Goal: Check status: Check status

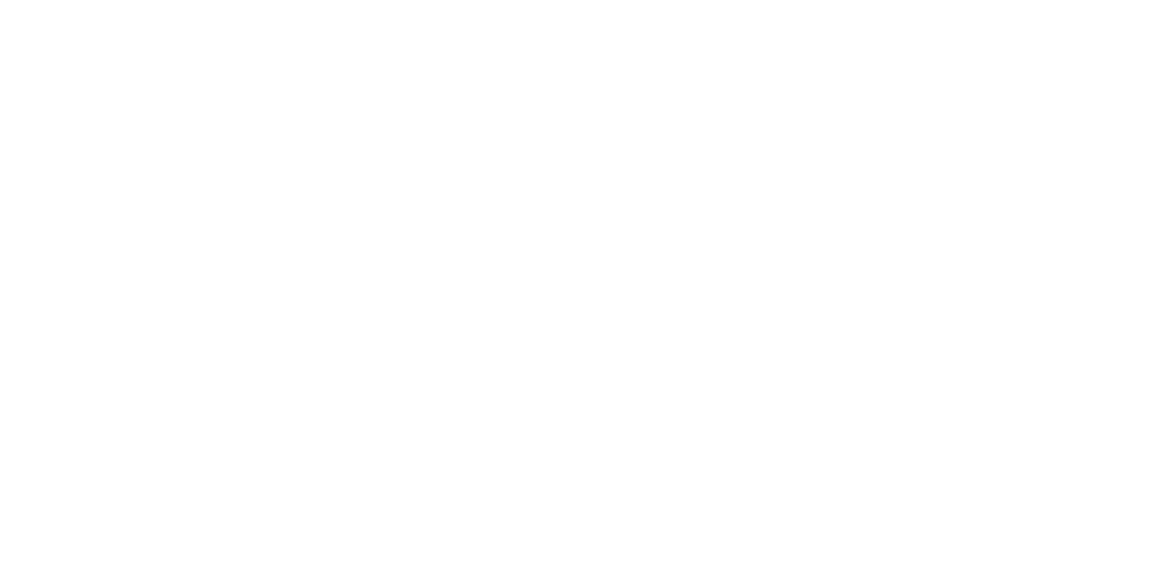
scroll to position [856, 0]
click at [971, 104] on button "Close" at bounding box center [938, 100] width 66 height 29
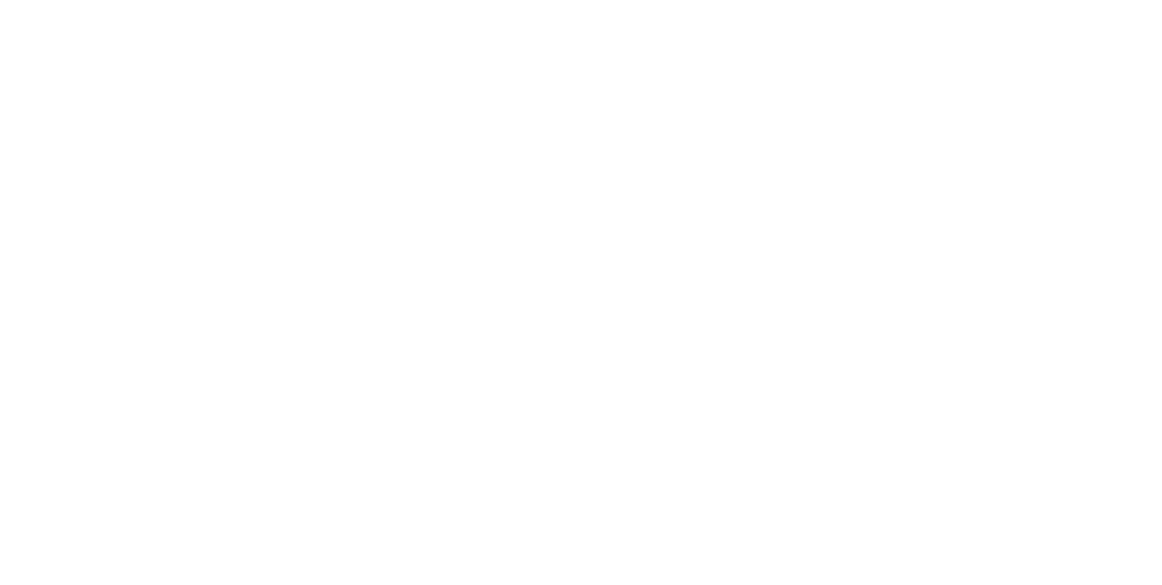
click at [971, 104] on button "Close" at bounding box center [938, 100] width 66 height 29
click at [241, 238] on button "Tracking" at bounding box center [154, 249] width 173 height 45
click at [971, 110] on button "Close" at bounding box center [938, 100] width 66 height 29
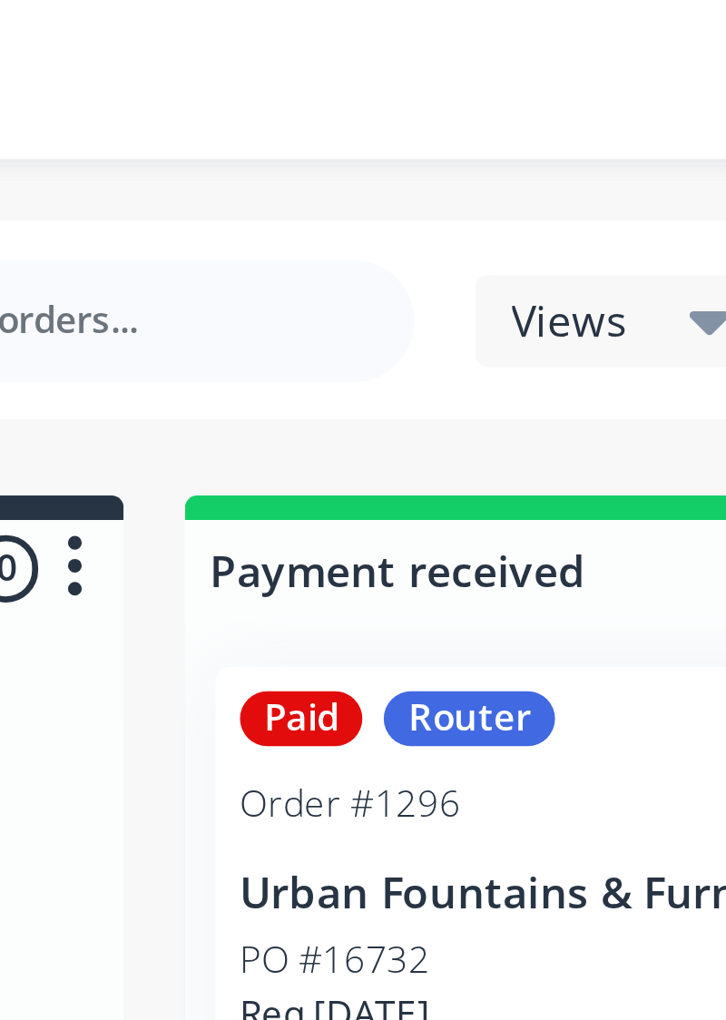
scroll to position [0, 0]
